Goal: Task Accomplishment & Management: Manage account settings

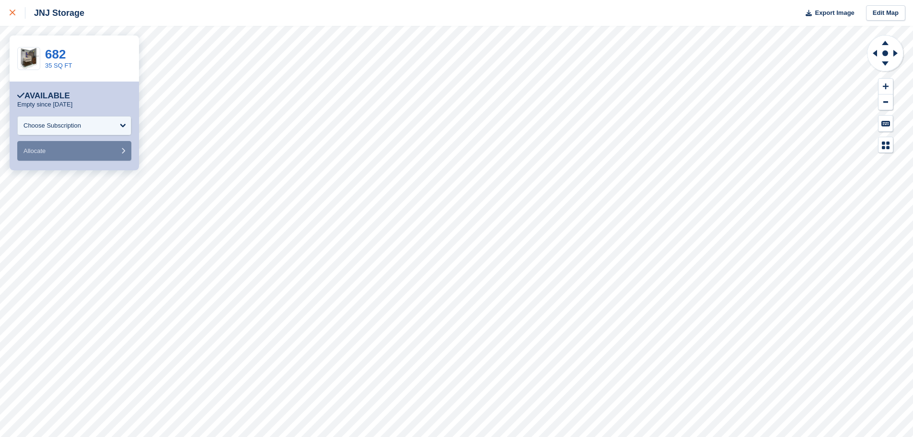
click at [14, 14] on icon at bounding box center [13, 13] width 6 height 6
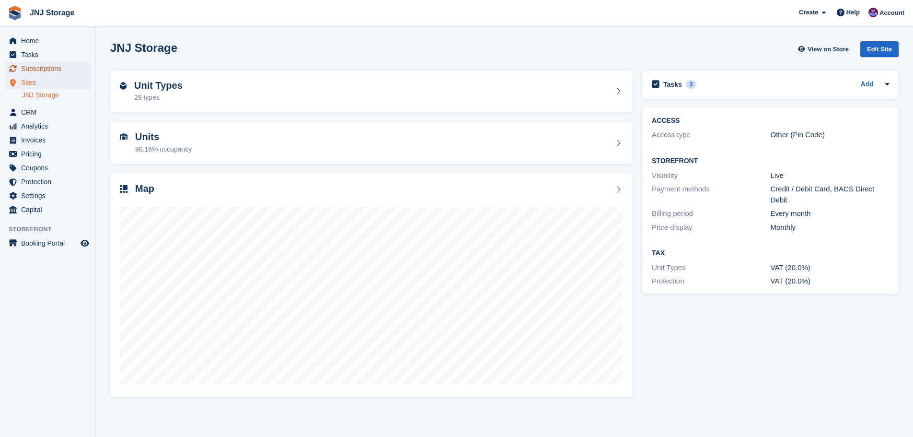
click at [49, 67] on span "Subscriptions" at bounding box center [50, 68] width 58 height 13
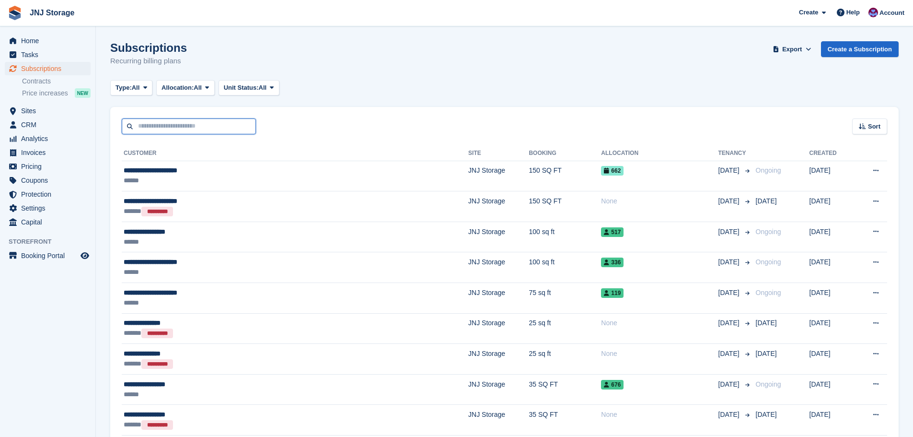
click at [176, 119] on input "text" at bounding box center [189, 126] width 134 height 16
type input "***"
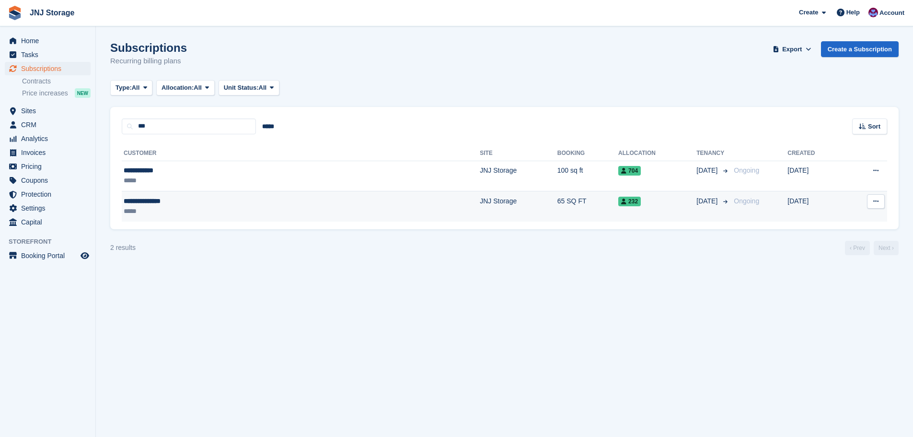
click at [229, 203] on div "**********" at bounding box center [208, 201] width 169 height 10
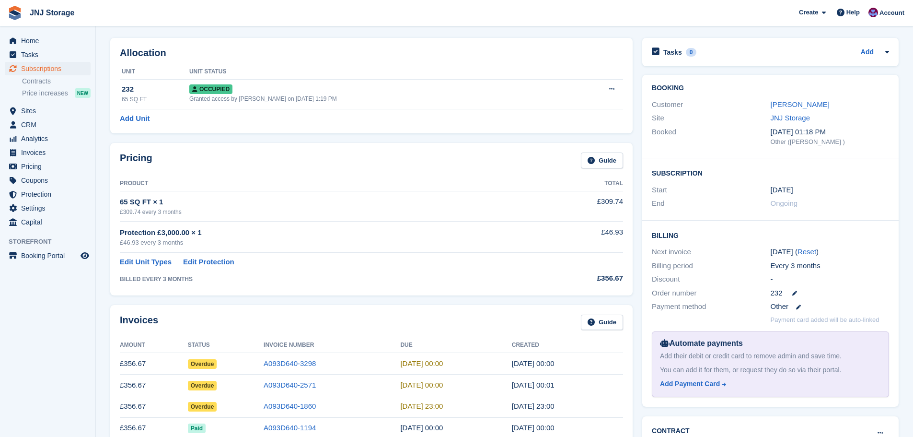
scroll to position [144, 0]
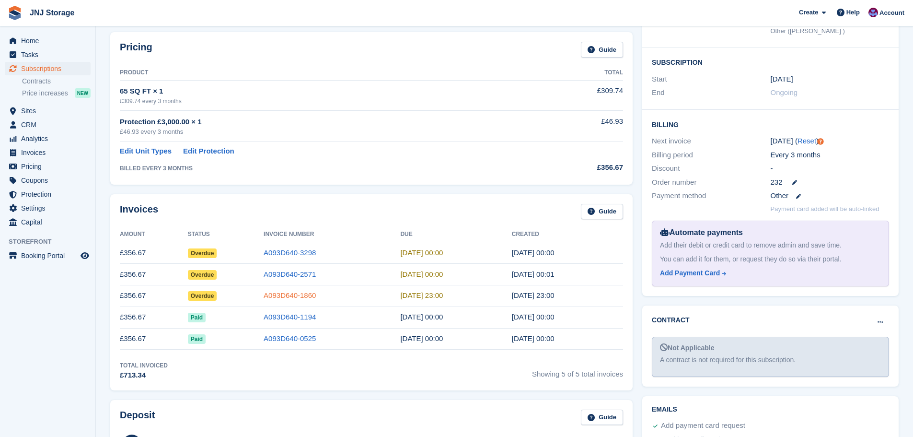
click at [264, 295] on link "A093D640-1860" at bounding box center [290, 295] width 52 height 8
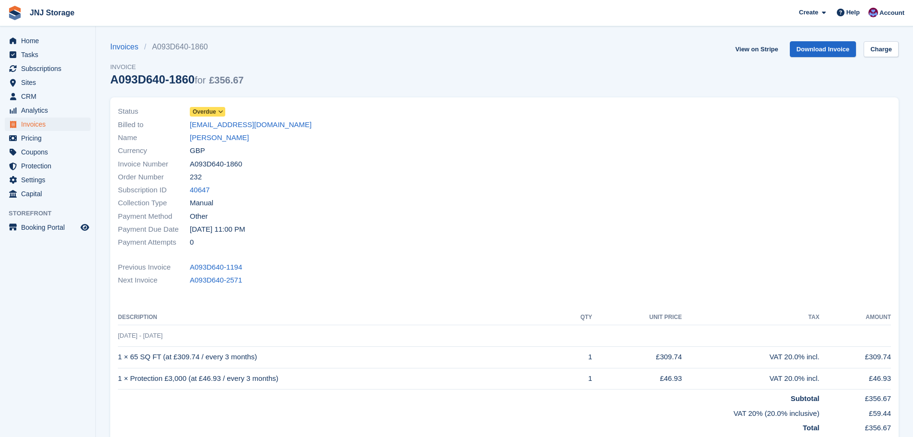
click at [213, 109] on span "Overdue" at bounding box center [204, 111] width 23 height 9
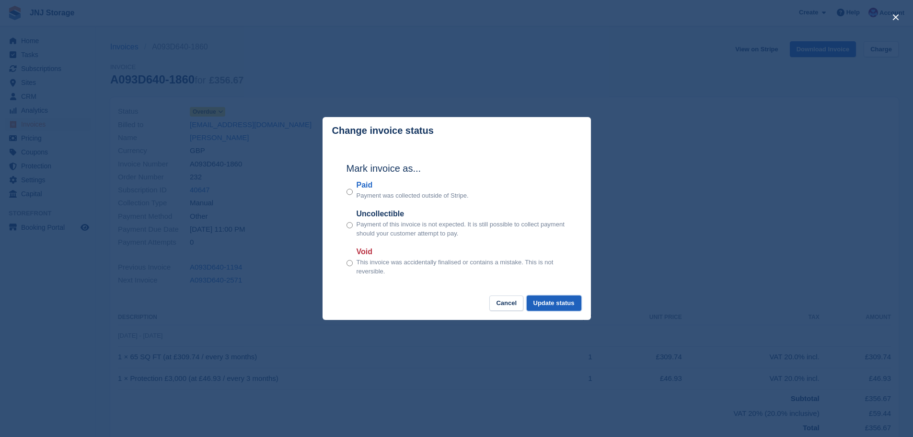
click at [553, 304] on button "Update status" at bounding box center [554, 303] width 55 height 16
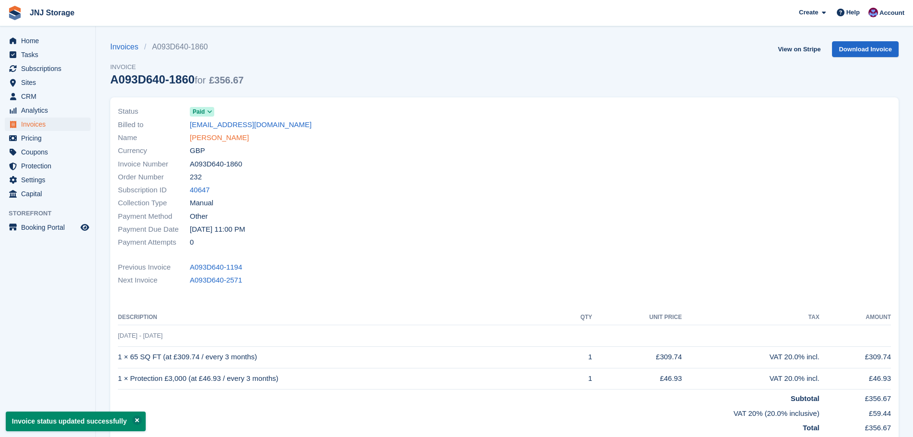
click at [214, 138] on link "Christopher May" at bounding box center [219, 137] width 59 height 11
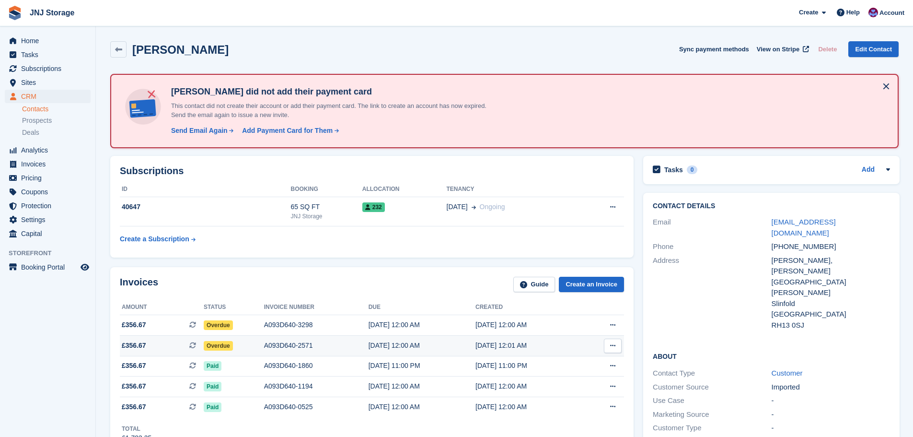
click at [220, 344] on span "Overdue" at bounding box center [218, 346] width 29 height 10
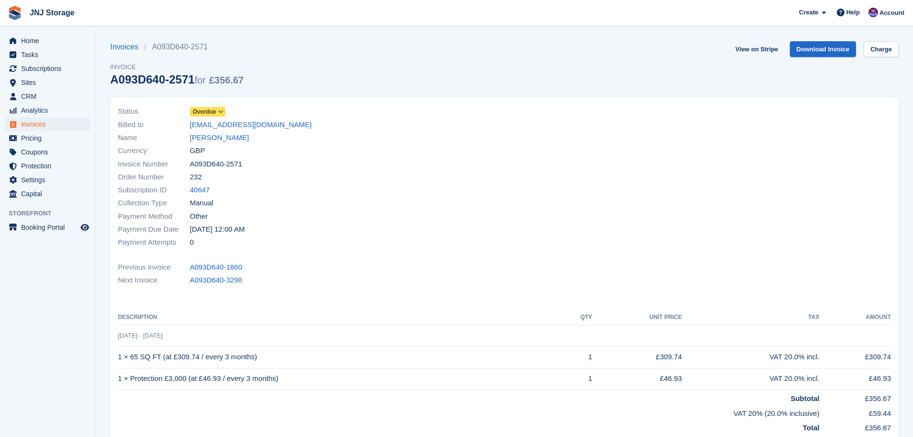
click at [219, 111] on icon at bounding box center [220, 112] width 5 height 6
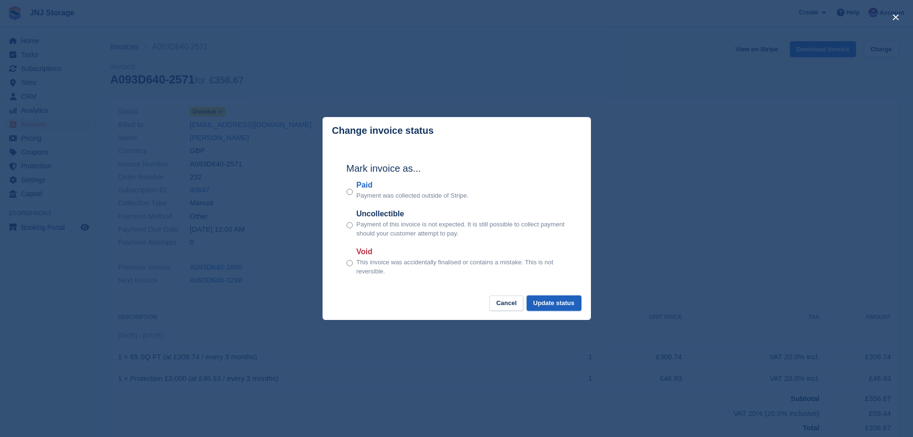
click at [549, 301] on button "Update status" at bounding box center [554, 303] width 55 height 16
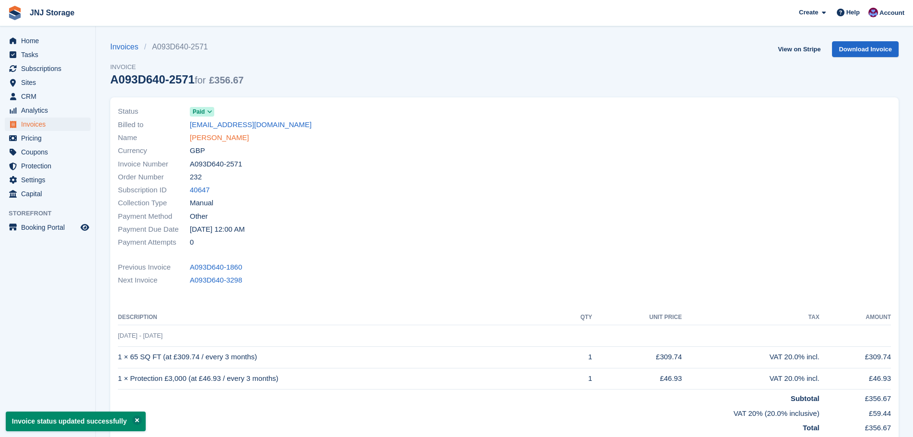
click at [214, 138] on link "Christopher May" at bounding box center [219, 137] width 59 height 11
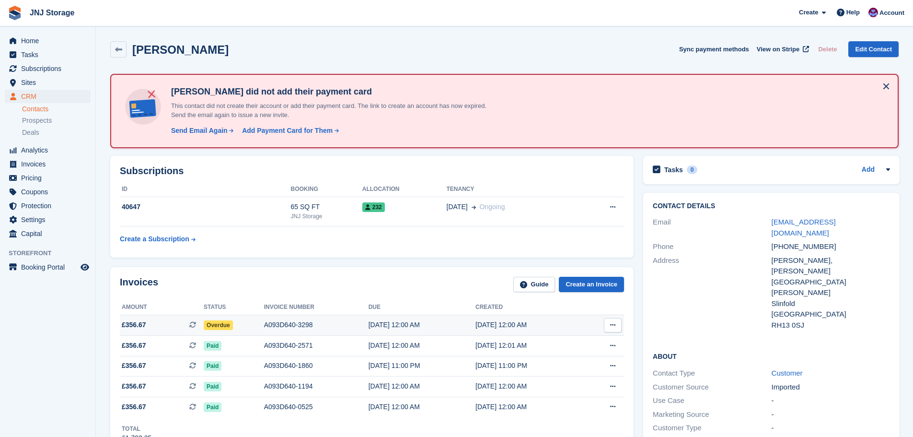
click at [225, 325] on span "Overdue" at bounding box center [218, 325] width 29 height 10
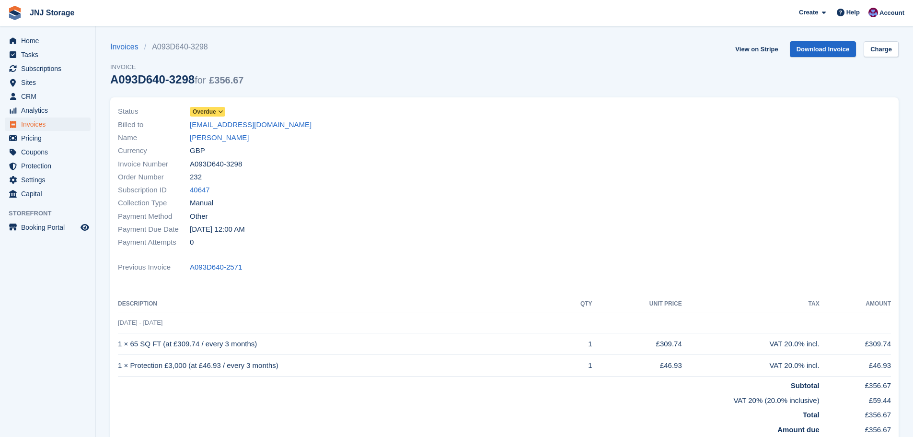
click at [205, 114] on span "Overdue" at bounding box center [204, 111] width 23 height 9
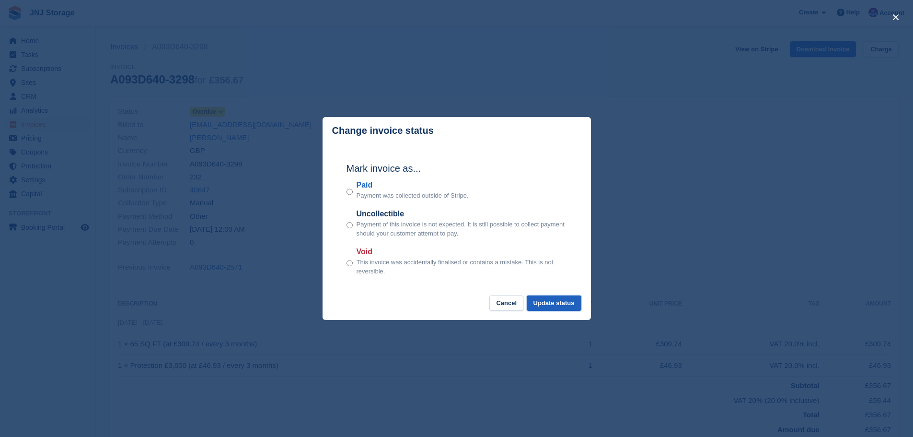
click at [551, 304] on button "Update status" at bounding box center [554, 303] width 55 height 16
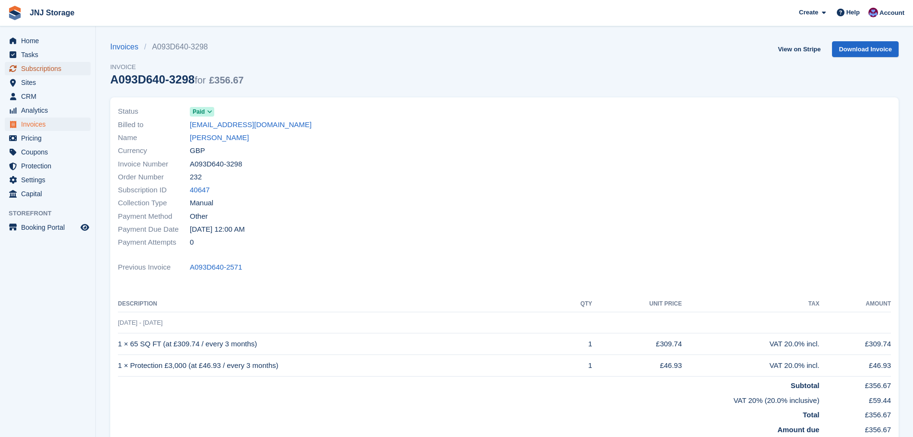
click at [37, 66] on span "Subscriptions" at bounding box center [50, 68] width 58 height 13
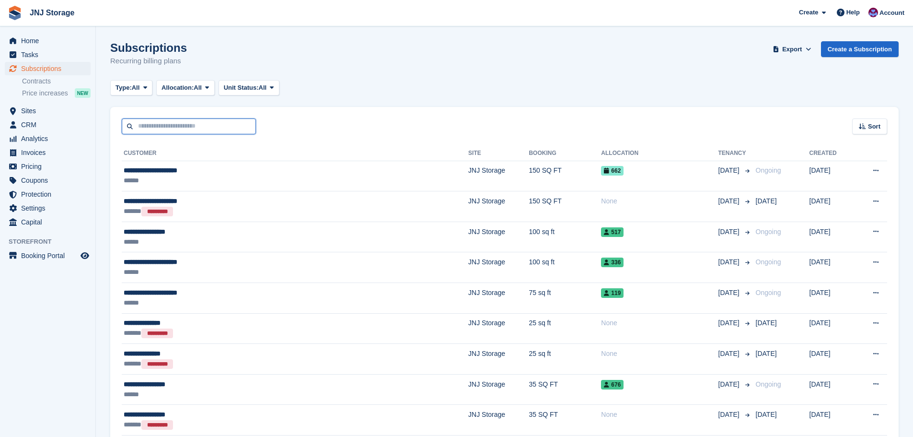
click at [171, 124] on input "text" at bounding box center [189, 126] width 134 height 16
type input "**********"
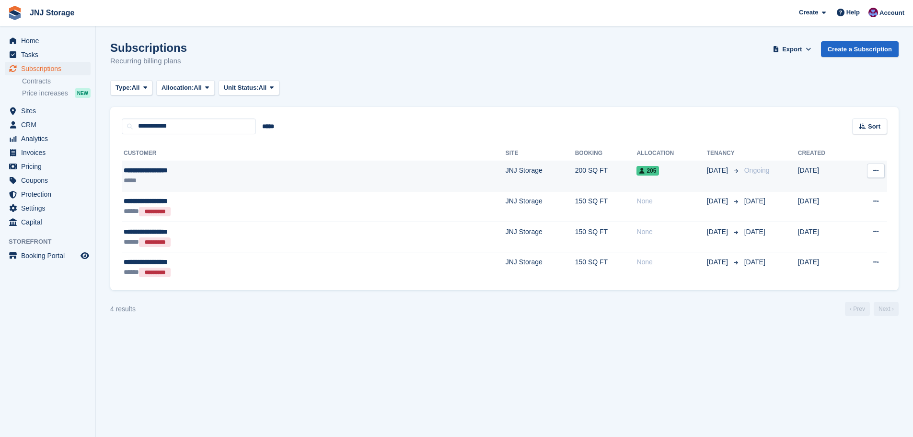
click at [240, 176] on div "*****" at bounding box center [225, 180] width 202 height 10
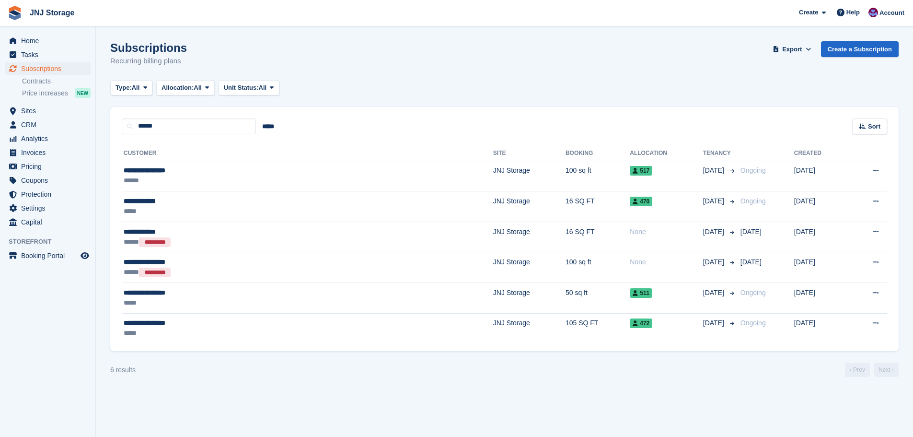
click at [35, 41] on span "Home" at bounding box center [50, 40] width 58 height 13
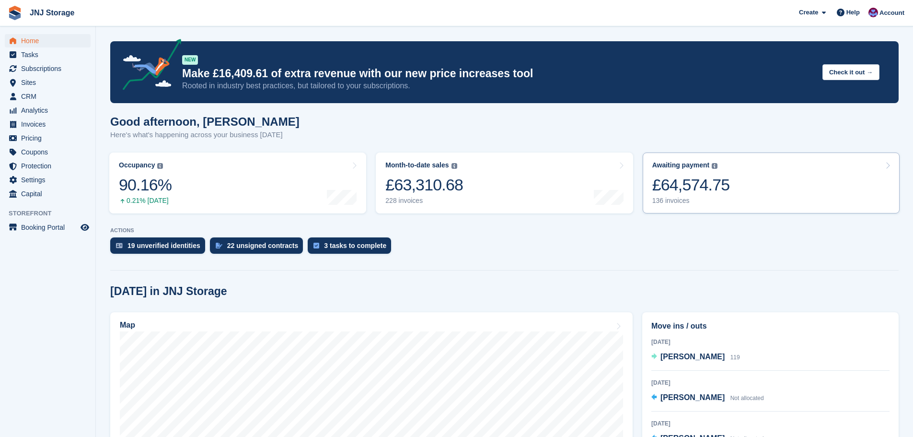
click at [683, 188] on div "£64,574.75" at bounding box center [692, 185] width 78 height 20
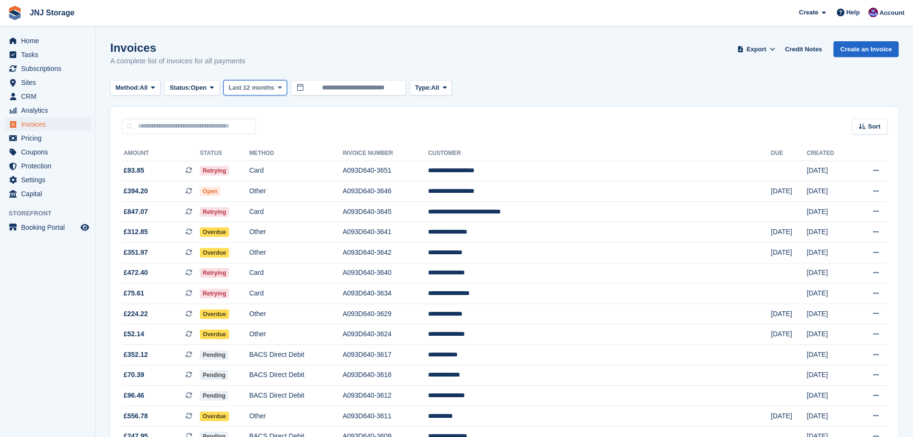
click at [261, 87] on span "Last 12 months" at bounding box center [252, 88] width 46 height 10
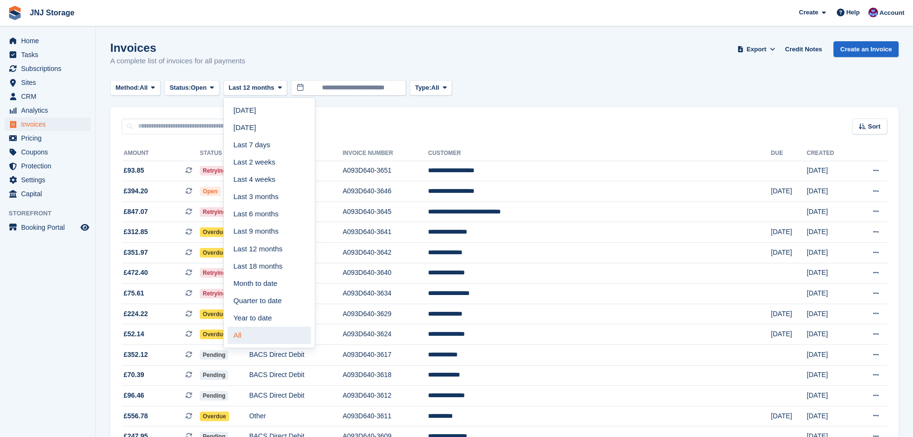
click at [256, 334] on link "All" at bounding box center [269, 335] width 83 height 17
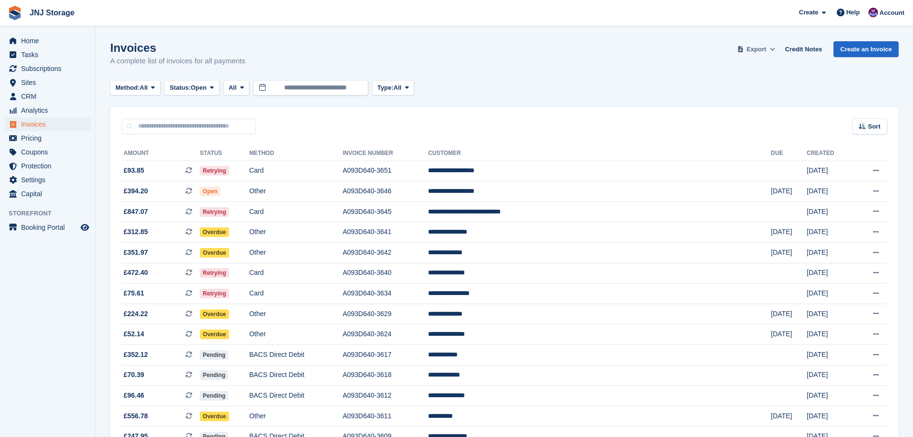
click at [767, 49] on span "Export" at bounding box center [757, 50] width 20 height 10
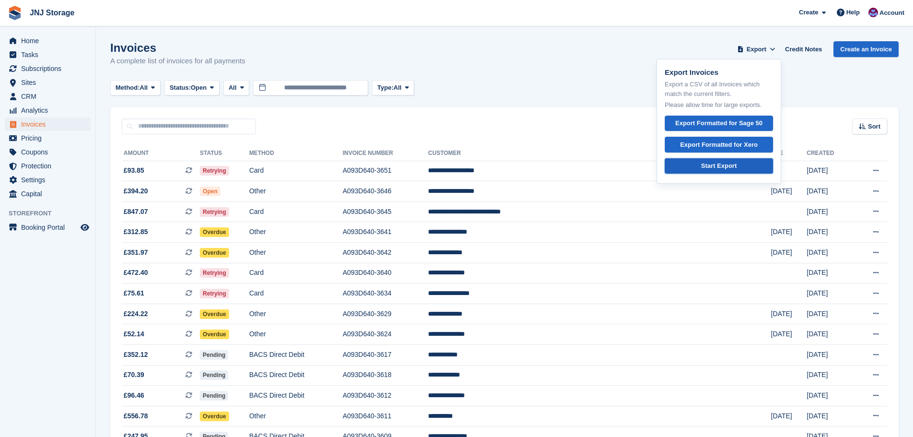
click at [717, 165] on div "Start Export" at bounding box center [718, 166] width 35 height 10
click at [31, 41] on span "Home" at bounding box center [50, 40] width 58 height 13
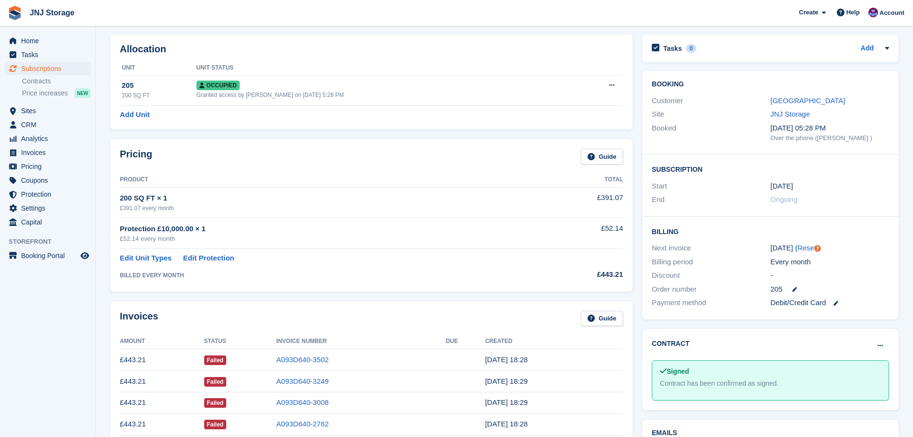
scroll to position [192, 0]
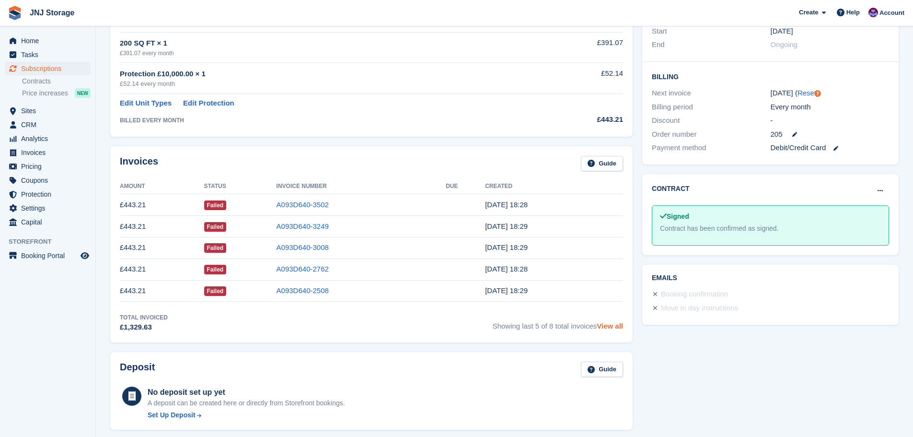
click at [608, 326] on link "View all" at bounding box center [610, 326] width 26 height 8
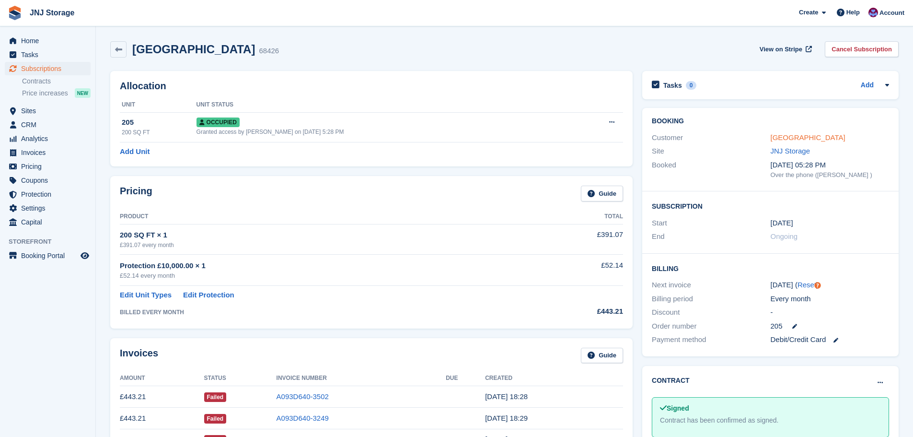
click at [780, 137] on link "Wappingthorn Manor" at bounding box center [808, 137] width 75 height 8
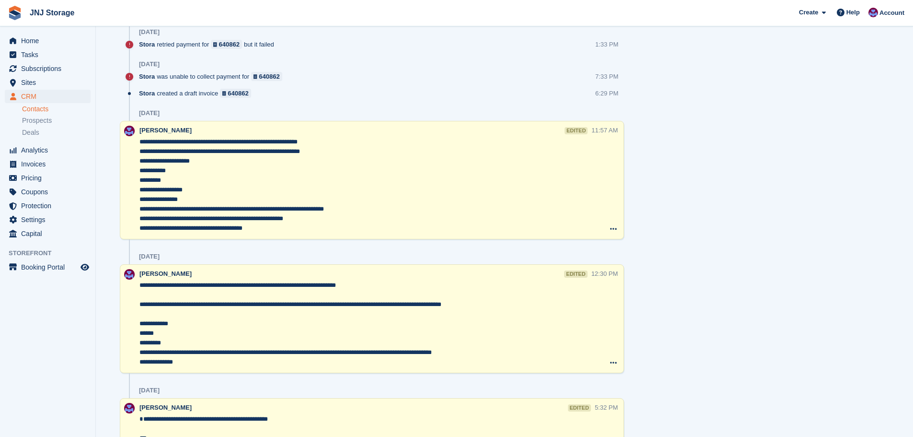
scroll to position [1295, 0]
